Goal: Find specific page/section: Find specific page/section

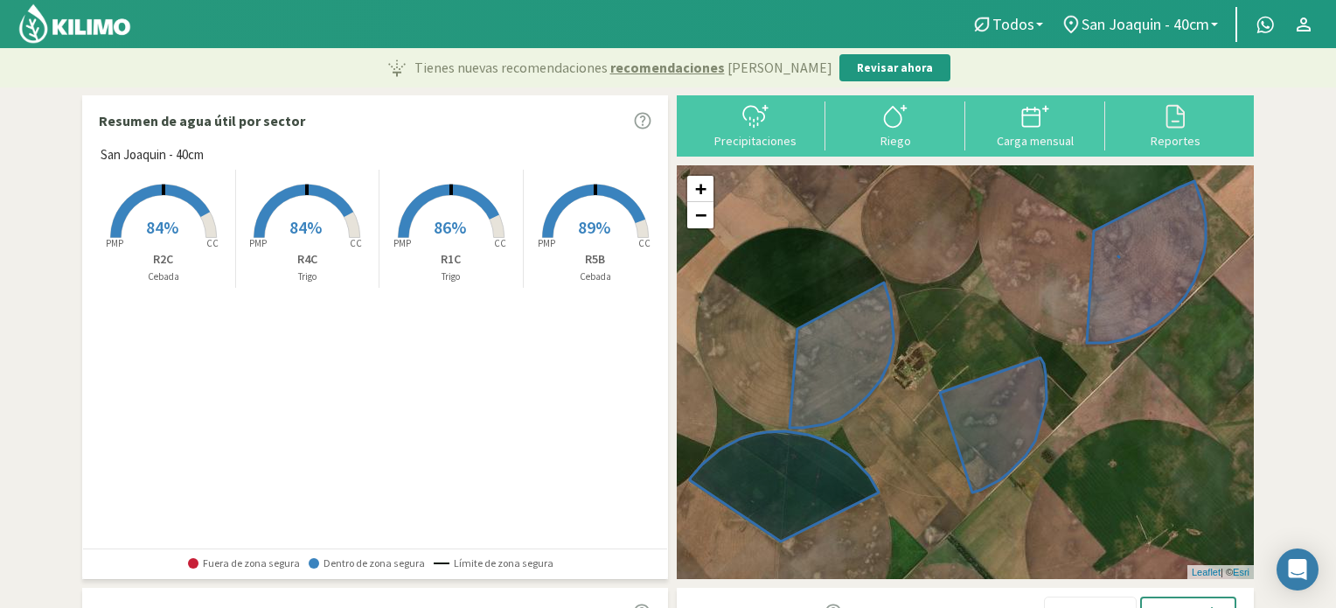
click at [385, 359] on div "San [PERSON_NAME] - 40cm Created with Highcharts 9.2.2 PMP CC 84% R2C Cebada Cr…" at bounding box center [379, 346] width 575 height 402
click at [171, 236] on span "84%" at bounding box center [162, 227] width 32 height 22
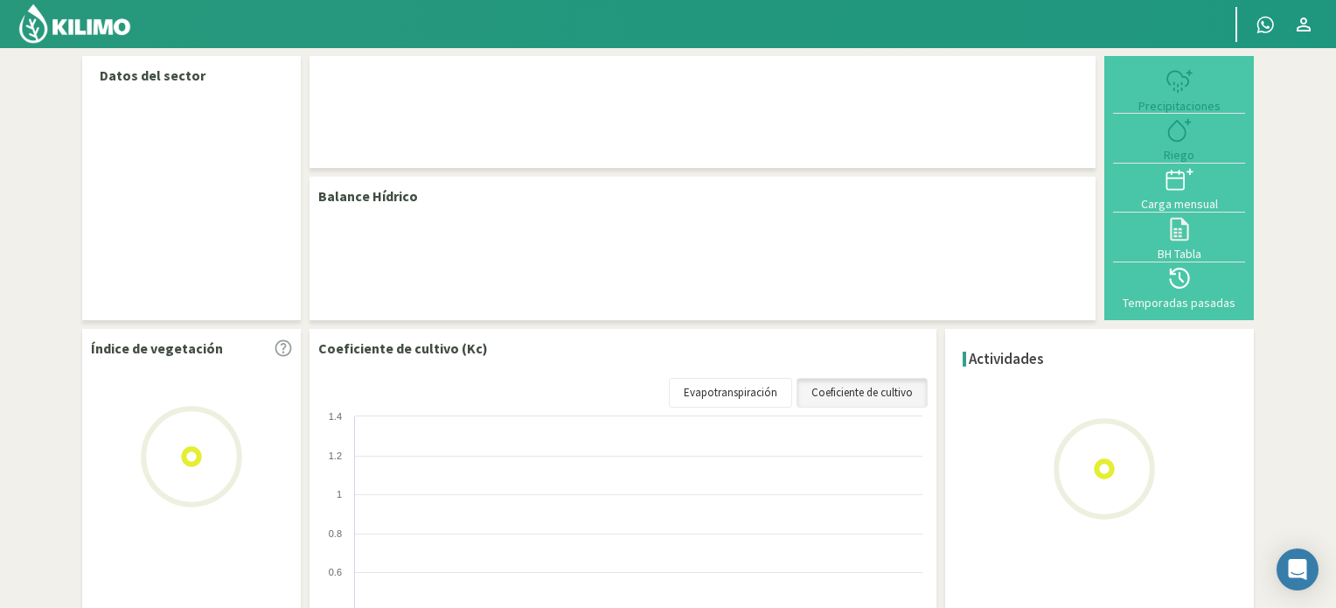
select select "1: Object"
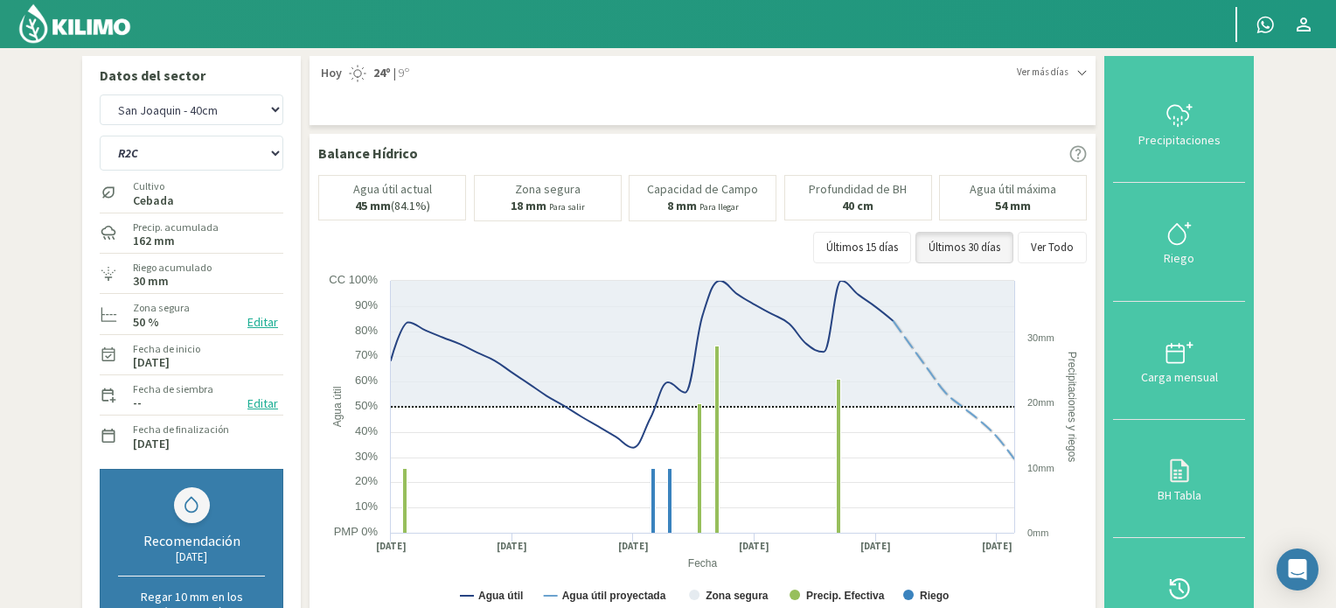
click at [98, 24] on img at bounding box center [74, 24] width 115 height 42
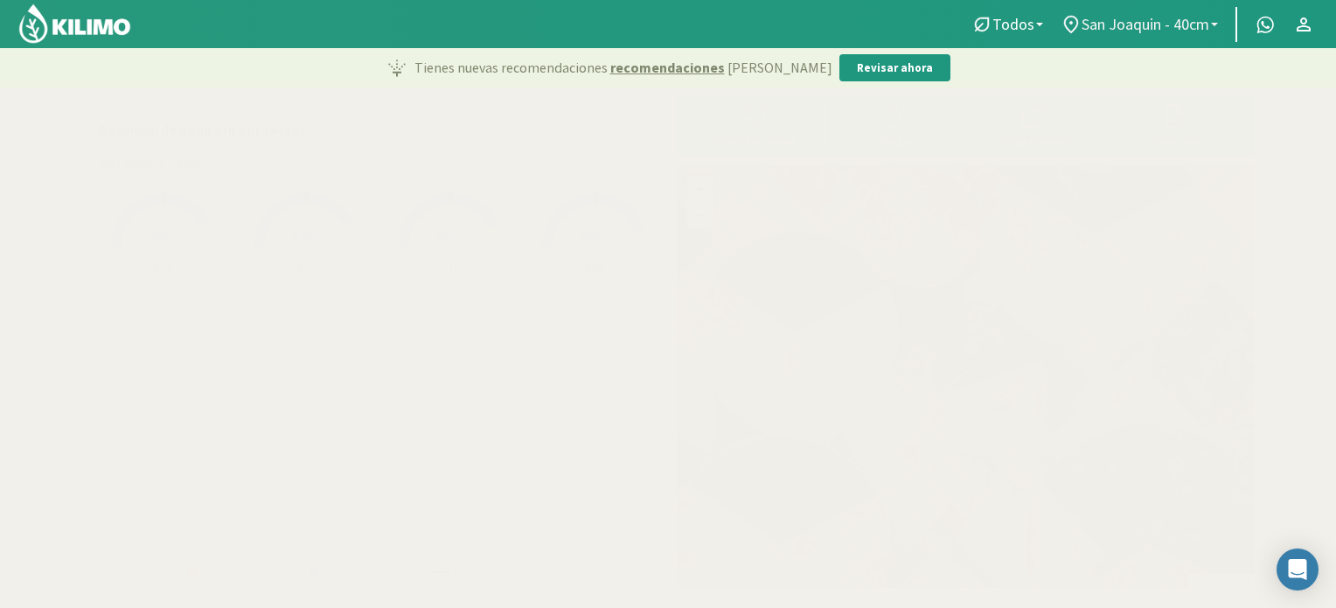
click at [1184, 21] on span "San Joaquin - 40cm" at bounding box center [1146, 24] width 128 height 18
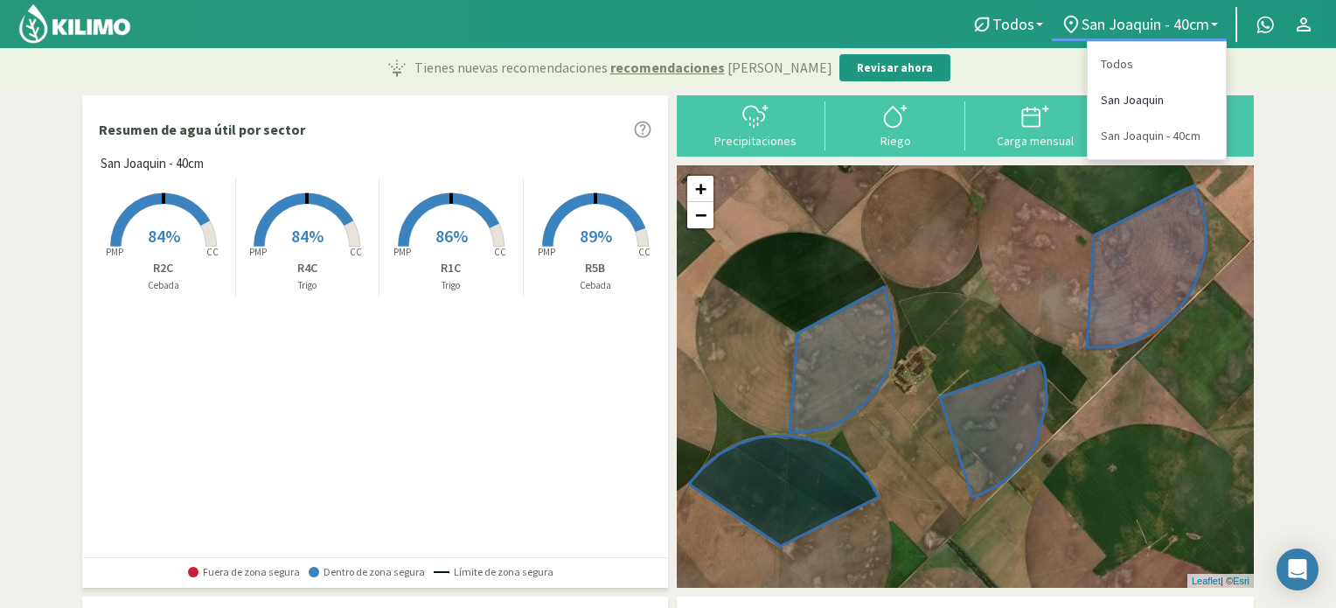
click at [1139, 106] on link "San Joaquin" at bounding box center [1157, 100] width 138 height 36
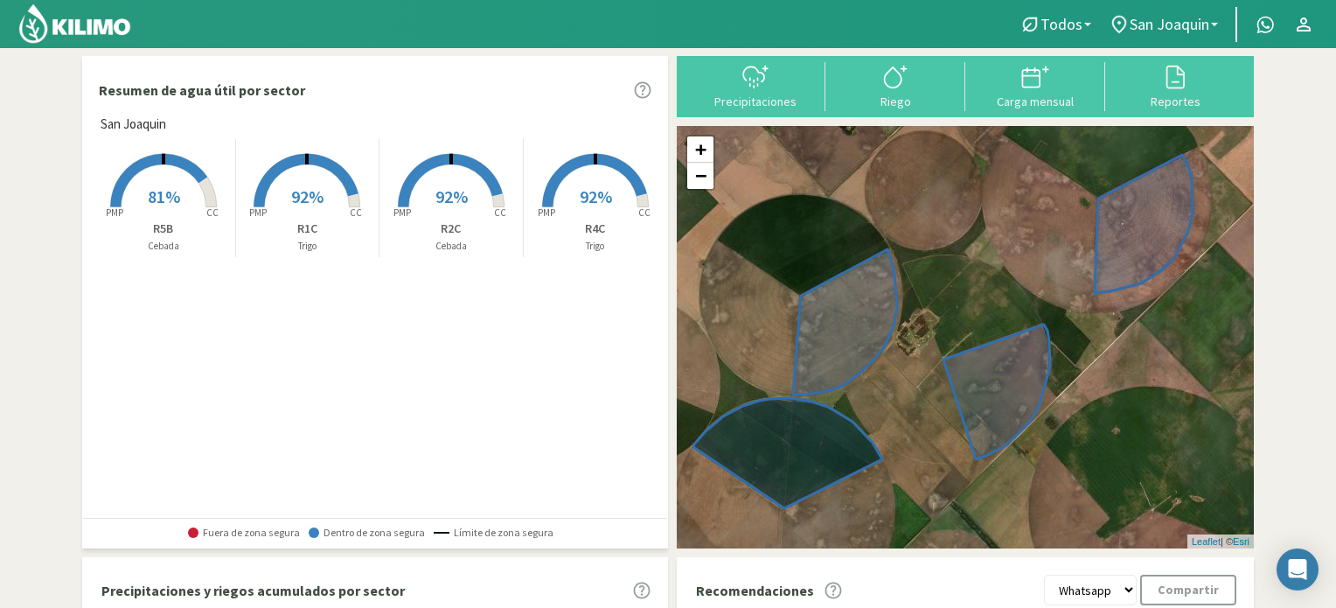
click at [84, 25] on img at bounding box center [74, 24] width 115 height 42
click at [84, 42] on img at bounding box center [74, 24] width 115 height 42
